Goal: Task Accomplishment & Management: Manage account settings

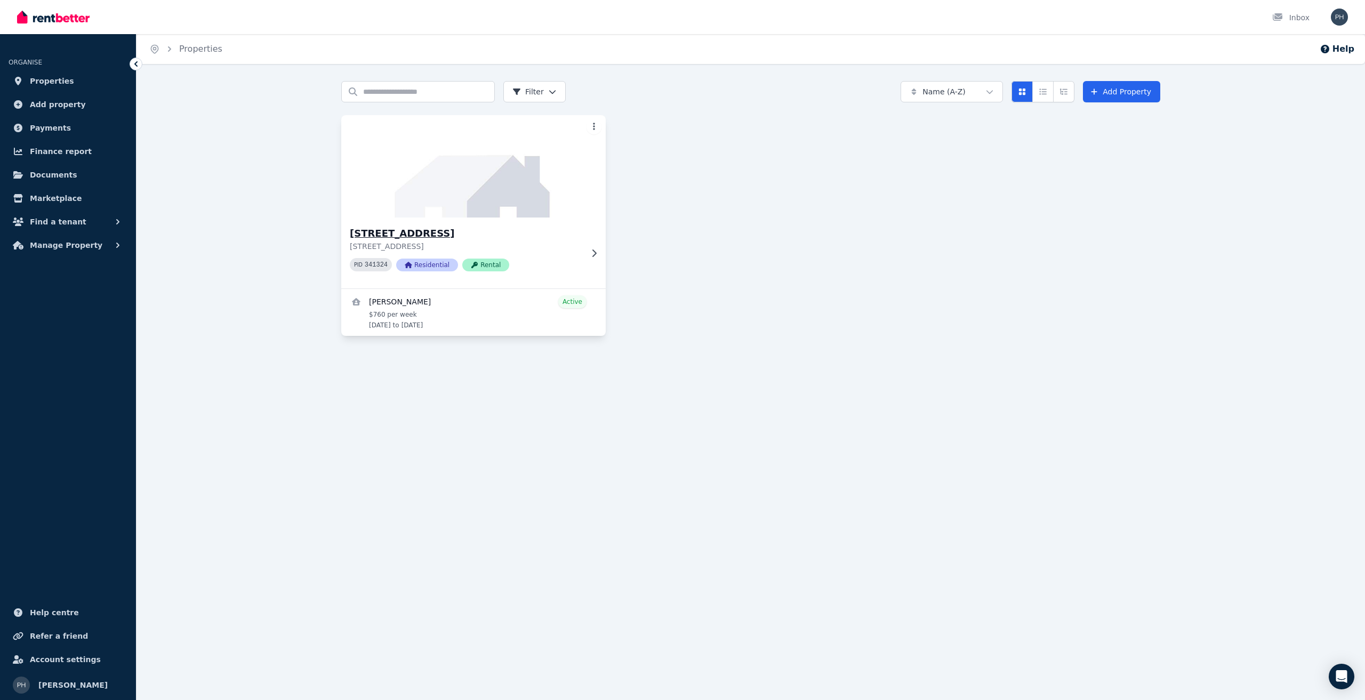
click at [517, 116] on img at bounding box center [474, 166] width 278 height 108
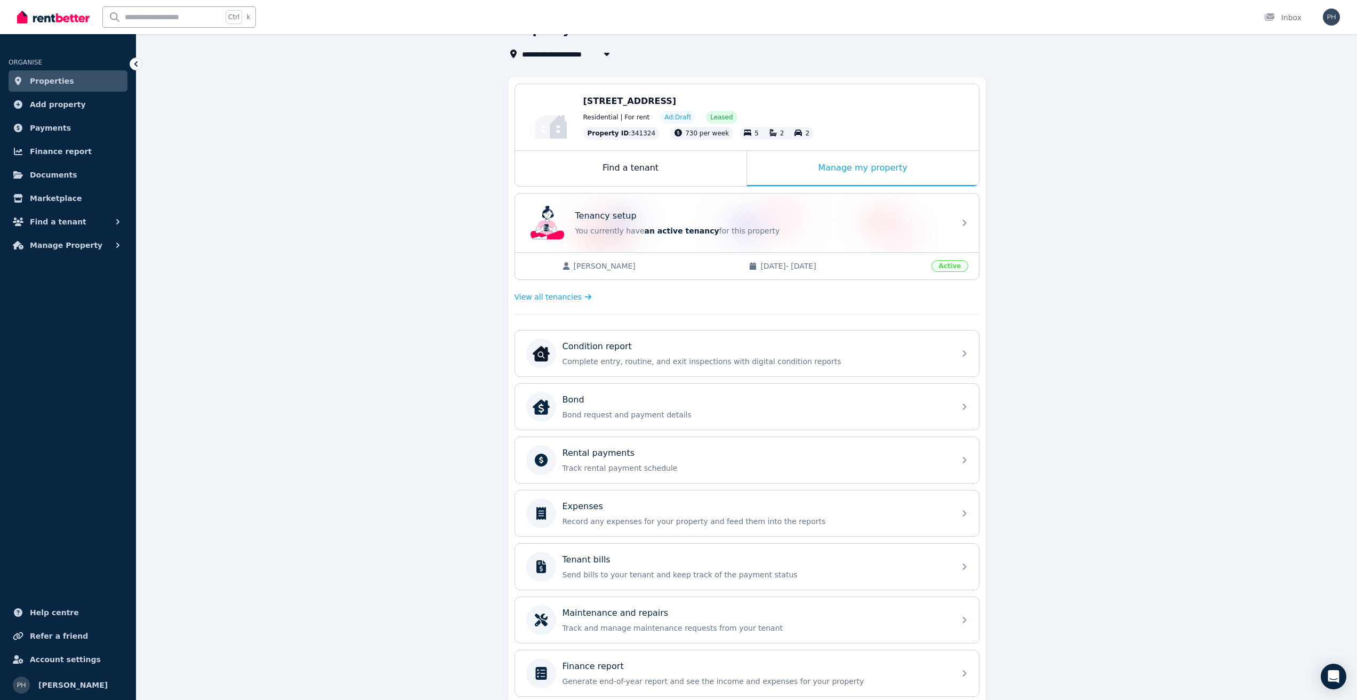
scroll to position [104, 0]
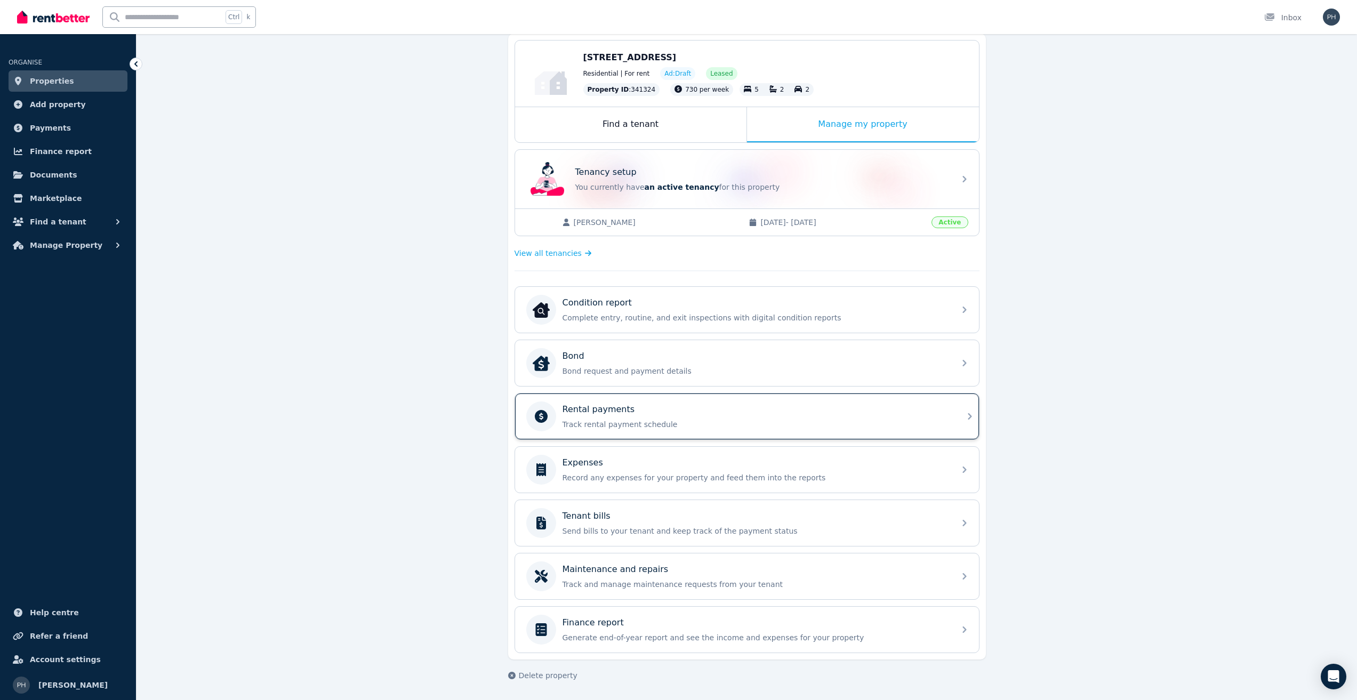
click at [658, 408] on div "Rental payments" at bounding box center [755, 409] width 386 height 13
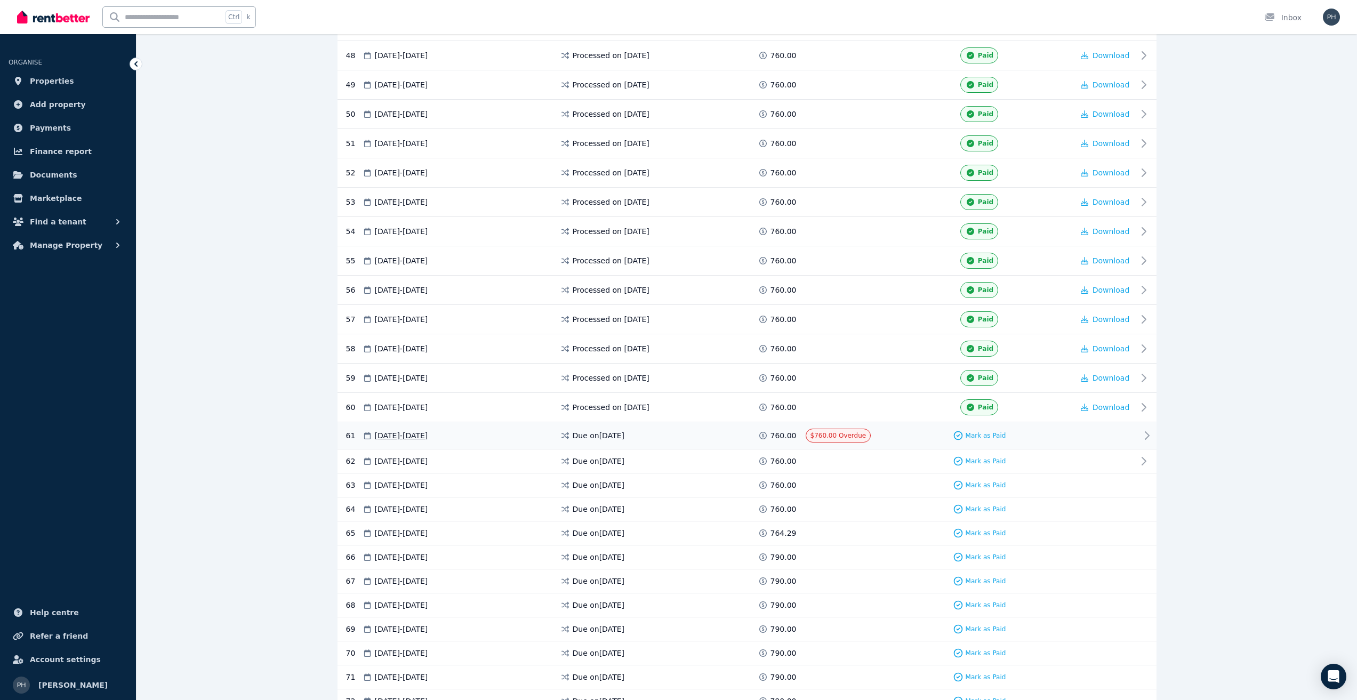
scroll to position [1866, 0]
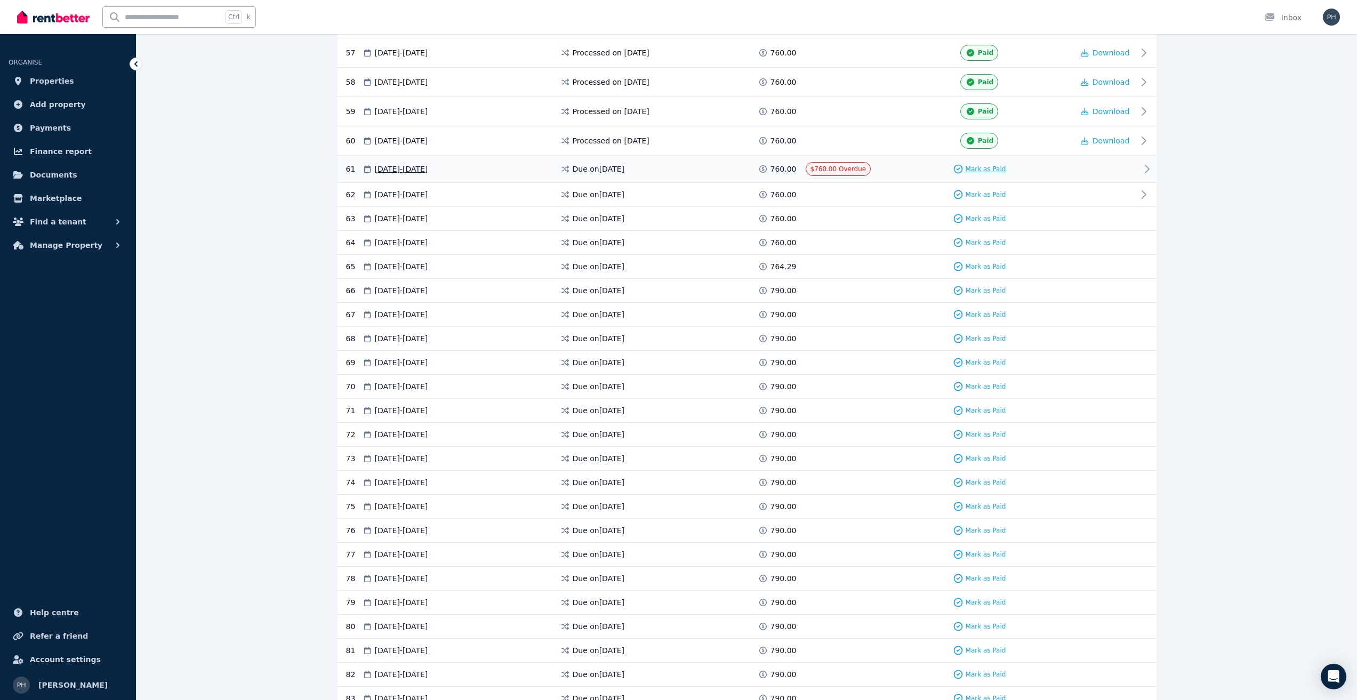
click at [991, 170] on span "Mark as Paid" at bounding box center [986, 169] width 41 height 9
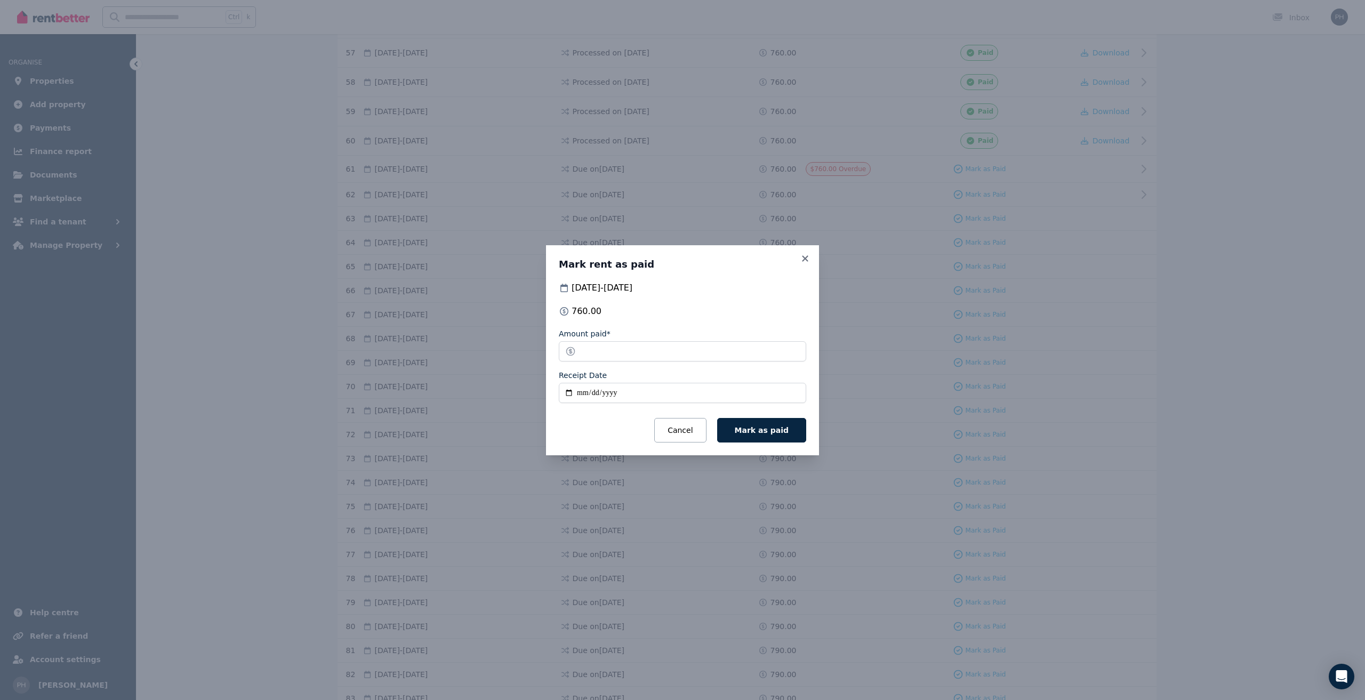
click at [577, 393] on input "Receipt Date" at bounding box center [682, 393] width 247 height 20
type input "**********"
click at [768, 431] on span "Mark as paid" at bounding box center [762, 430] width 54 height 9
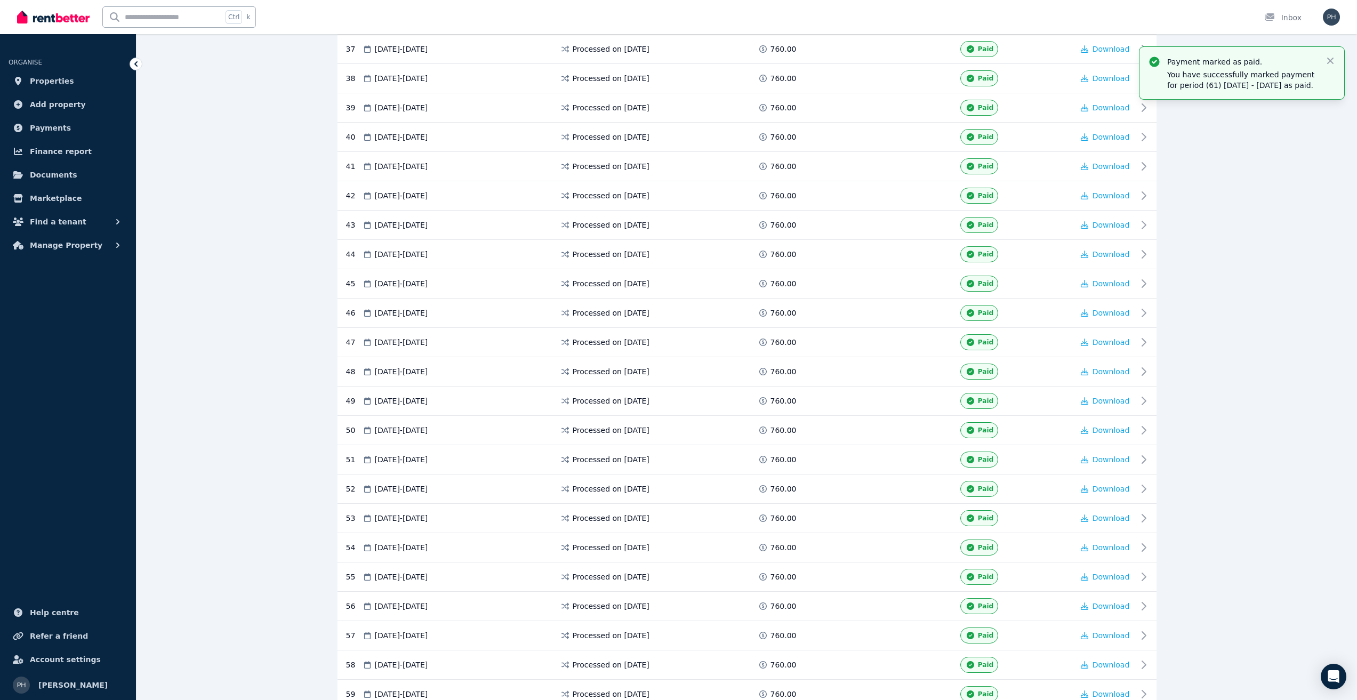
scroll to position [1440, 0]
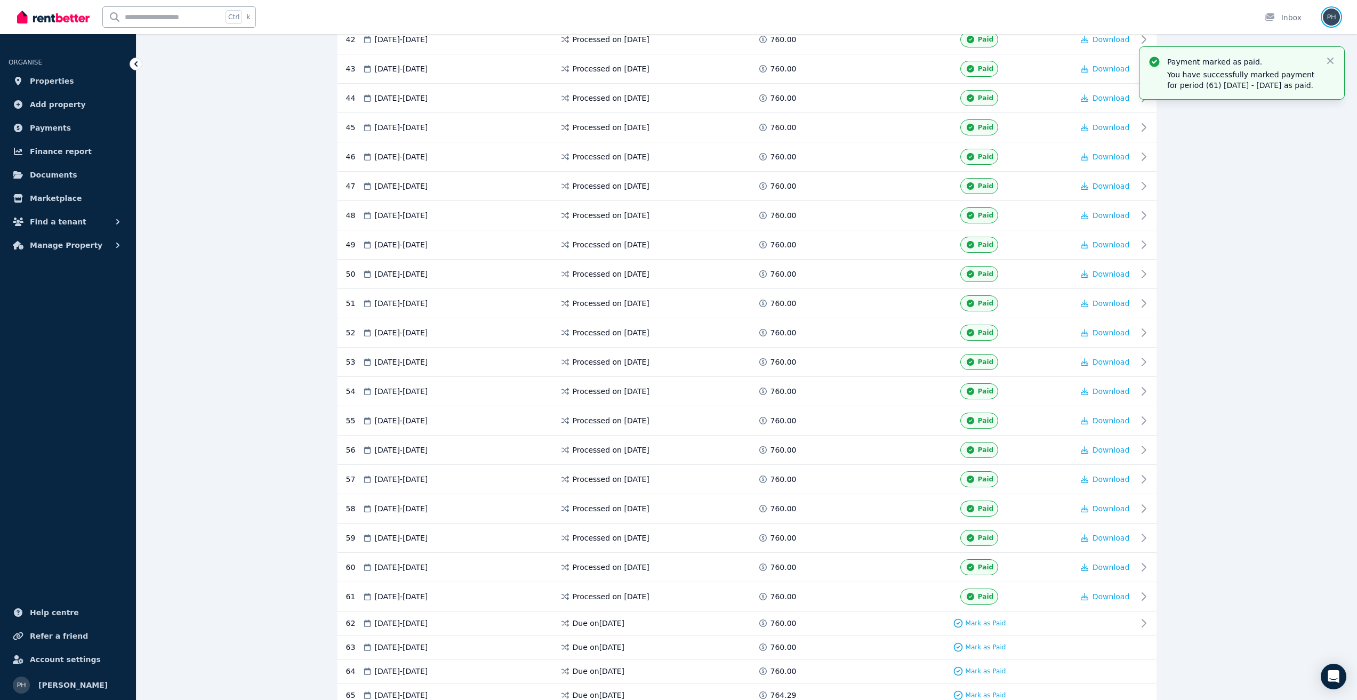
click at [1331, 19] on img "button" at bounding box center [1331, 17] width 17 height 17
click at [1267, 139] on span "Logout" at bounding box center [1288, 140] width 102 height 19
